Goal: Task Accomplishment & Management: Use online tool/utility

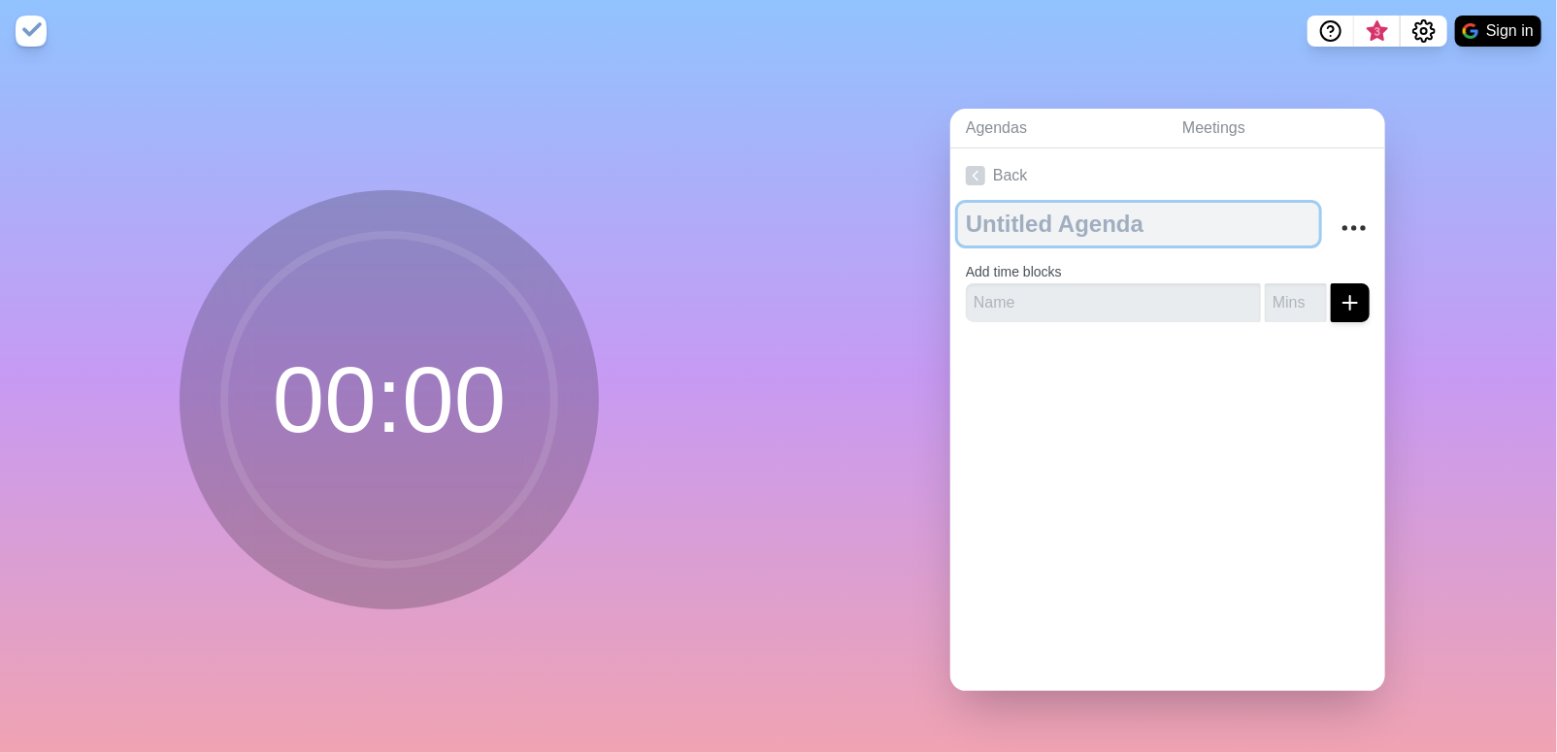
click at [1062, 227] on textarea at bounding box center [1138, 224] width 361 height 43
click at [1136, 219] on textarea at bounding box center [1138, 224] width 361 height 43
type textarea "Weekly Meeting"
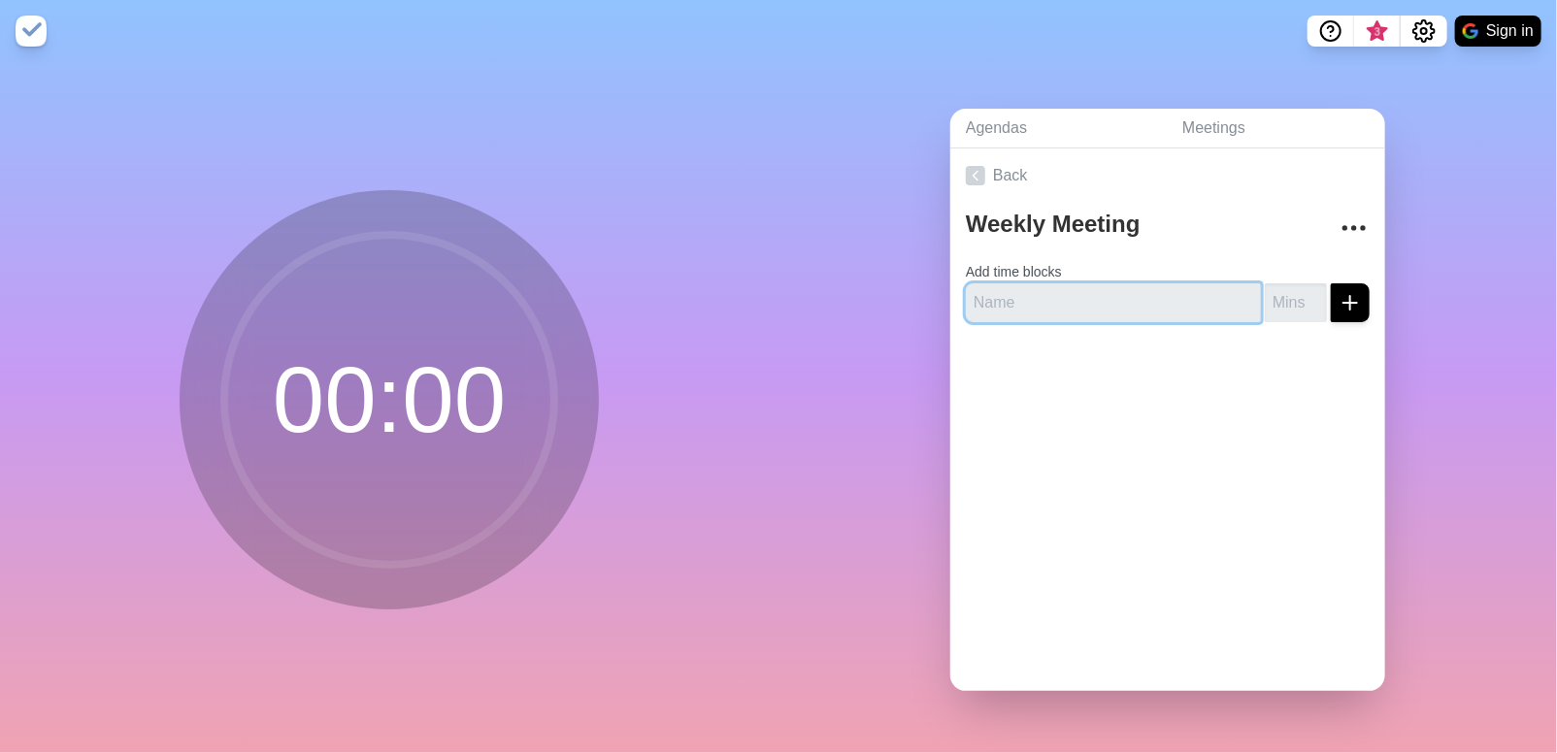
click at [1099, 290] on input "text" at bounding box center [1113, 302] width 295 height 39
type input "Pathways"
click at [1272, 297] on input "number" at bounding box center [1296, 302] width 62 height 39
type input "1"
click at [1294, 288] on input "1" at bounding box center [1296, 302] width 62 height 39
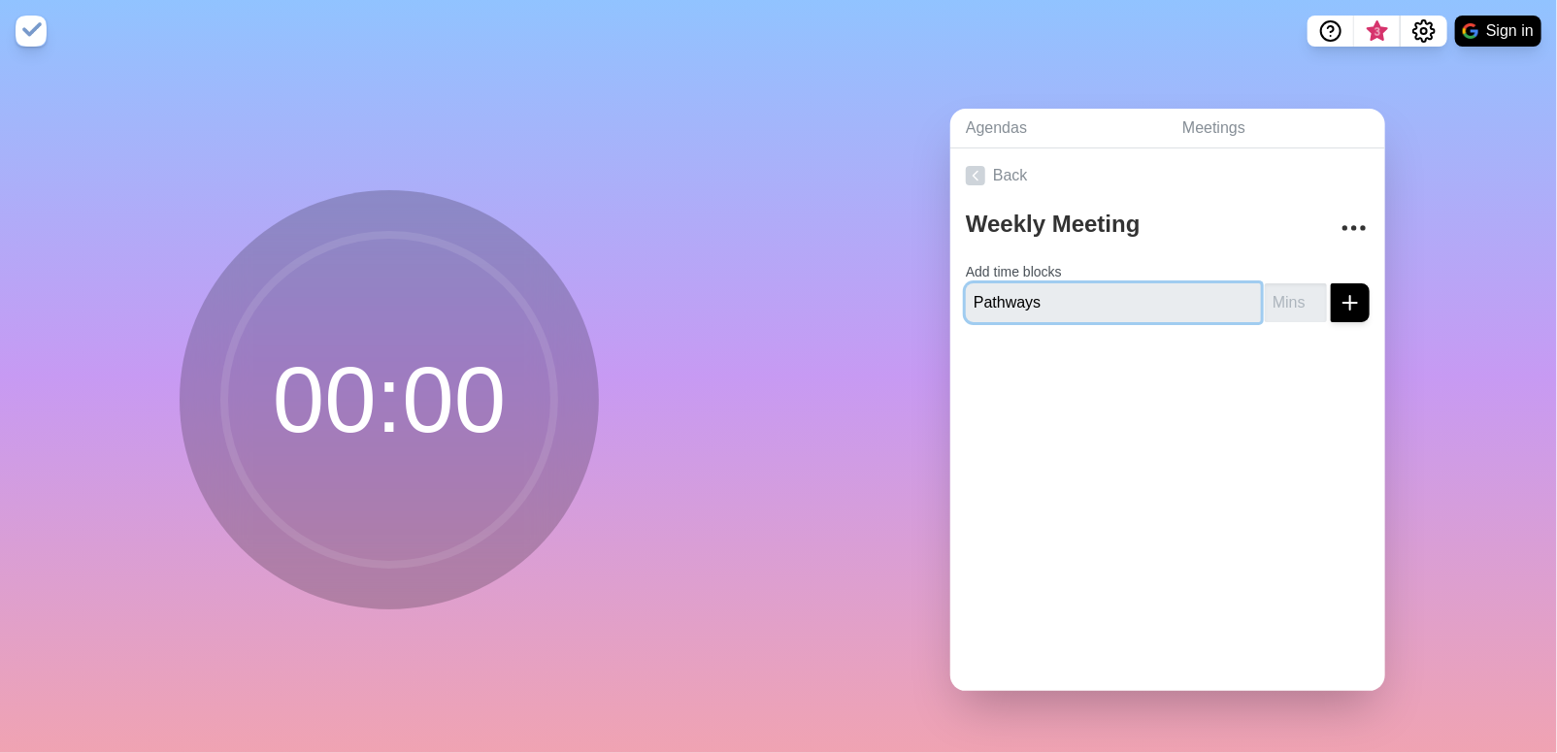
click at [1039, 298] on input "Pathways" at bounding box center [1113, 302] width 295 height 39
drag, startPoint x: 1038, startPoint y: 296, endPoint x: 941, endPoint y: 295, distance: 96.1
click at [941, 295] on div "Agendas Meetings Back Weekly Meeting Add time blocks Pathways" at bounding box center [1167, 407] width 778 height 691
type input "Meeting"
click at [1279, 291] on input "number" at bounding box center [1296, 302] width 62 height 39
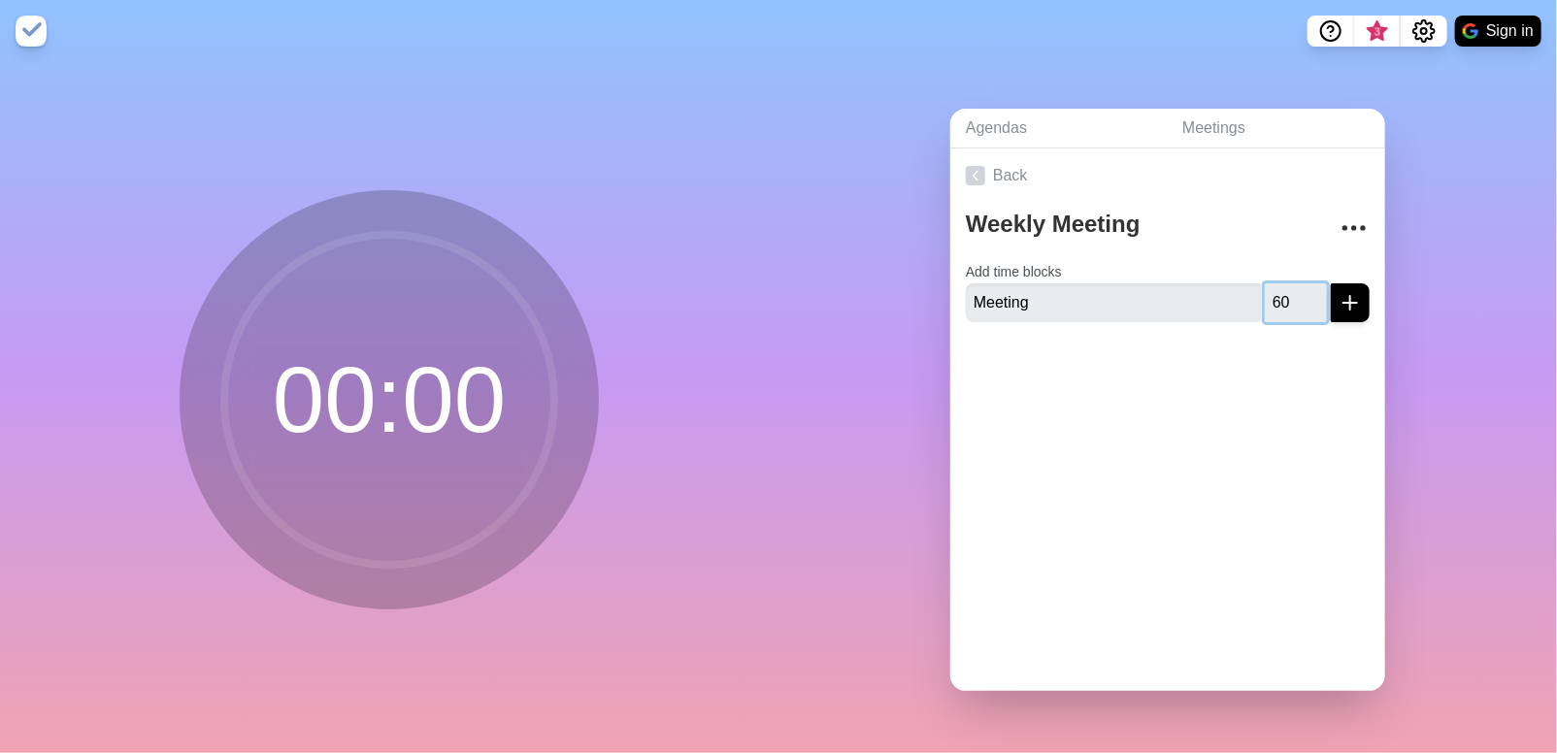
type input "60"
click at [1338, 292] on icon "submit" at bounding box center [1349, 302] width 23 height 23
